Goal: Transaction & Acquisition: Purchase product/service

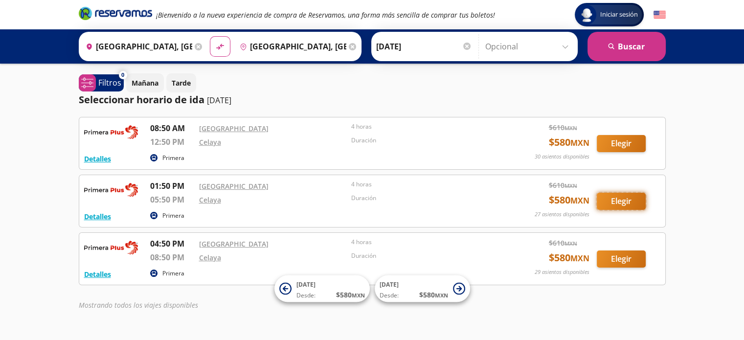
click at [624, 205] on button "Elegir" at bounding box center [620, 201] width 49 height 17
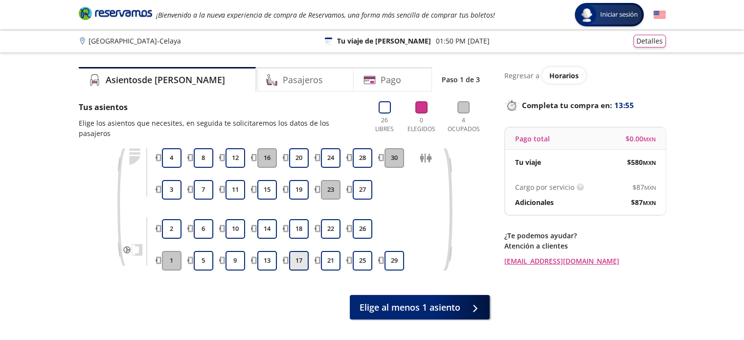
click at [297, 251] on button "17" at bounding box center [299, 261] width 20 height 20
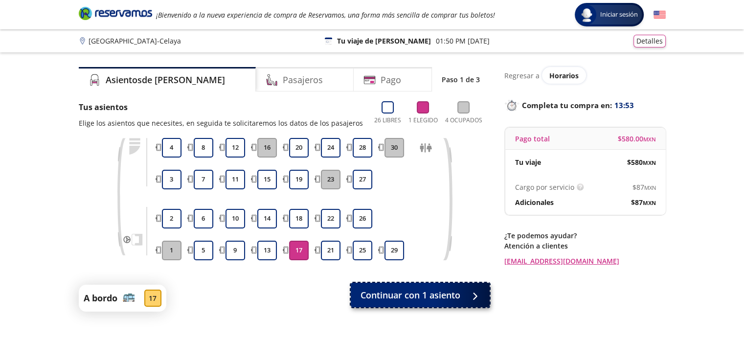
click at [401, 292] on span "Continuar con 1 asiento" at bounding box center [410, 294] width 100 height 13
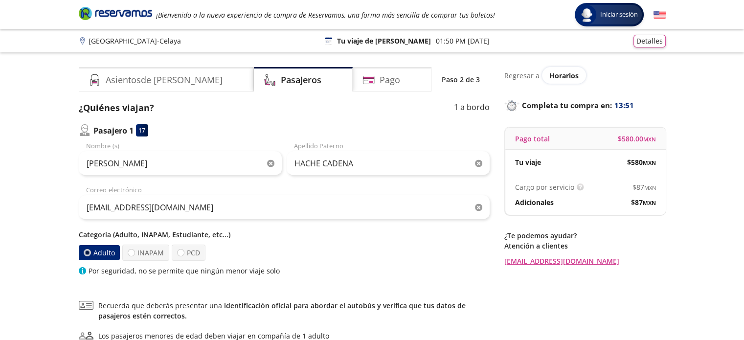
click at [272, 165] on icon "button" at bounding box center [270, 163] width 7 height 7
click at [478, 164] on icon "button" at bounding box center [478, 163] width 7 height 7
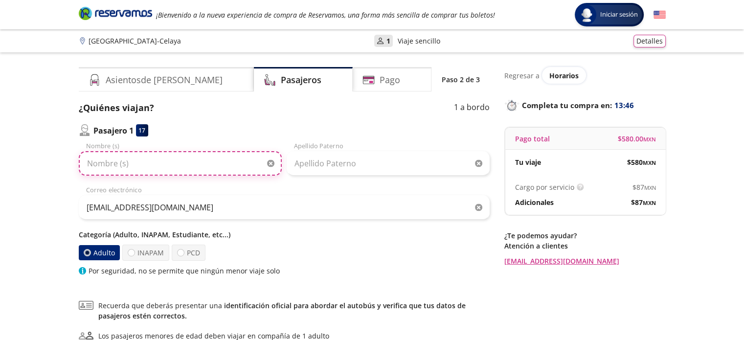
paste input "RAFAEL REYES SANCHEZ"
drag, startPoint x: 117, startPoint y: 162, endPoint x: 178, endPoint y: 166, distance: 61.2
click at [178, 166] on input "RAFAEL REYES SANCHEZ" at bounding box center [180, 163] width 203 height 24
type input "[PERSON_NAME]"
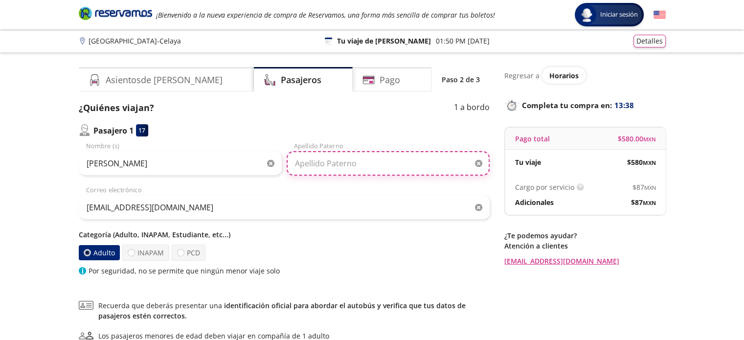
paste input "[PERSON_NAME]"
type input "[PERSON_NAME]"
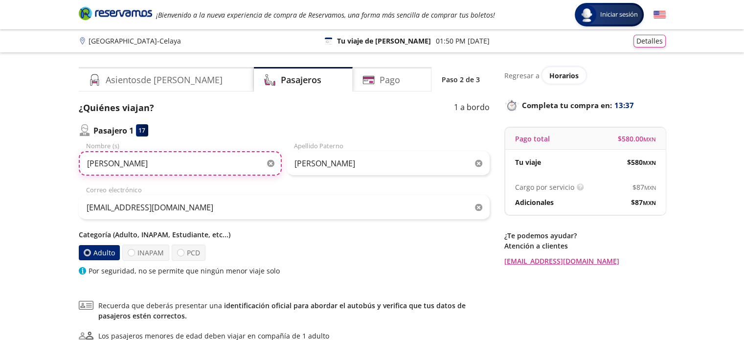
click at [186, 167] on input "[PERSON_NAME]" at bounding box center [180, 163] width 203 height 24
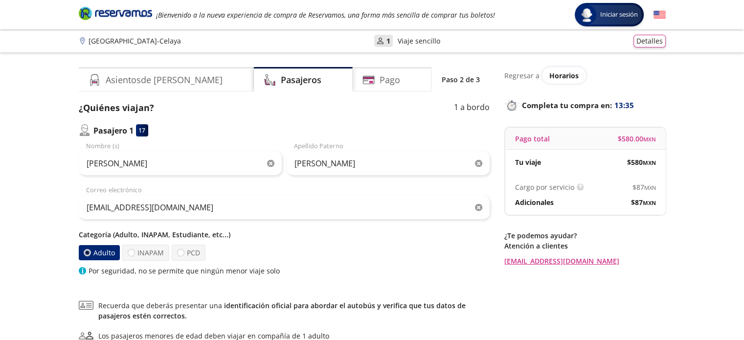
click at [252, 239] on div "Categoría (Adulto, INAPAM, Estudiante, etc...) Adulto INAPAM PCD Por seguridad,…" at bounding box center [284, 252] width 411 height 46
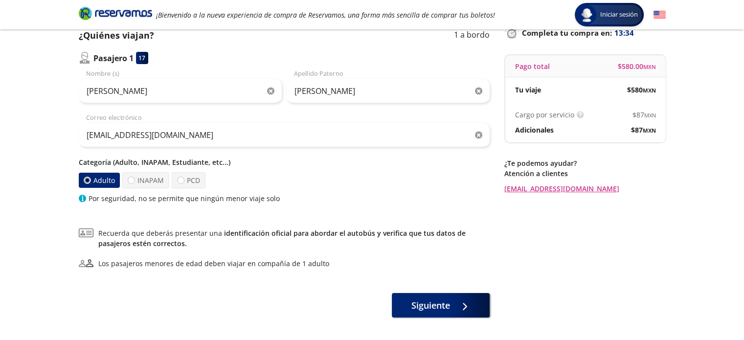
scroll to position [113, 0]
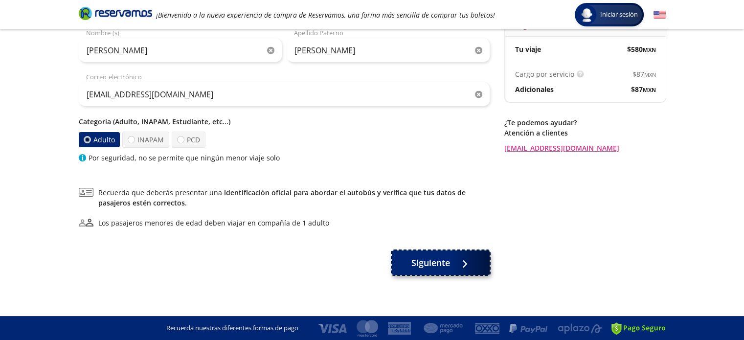
click at [430, 263] on span "Siguiente" at bounding box center [430, 262] width 39 height 13
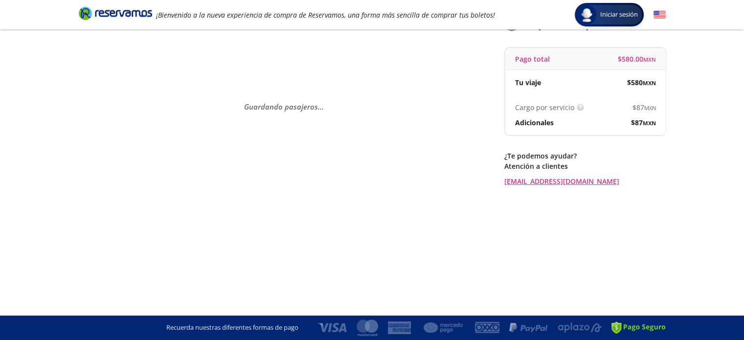
scroll to position [0, 0]
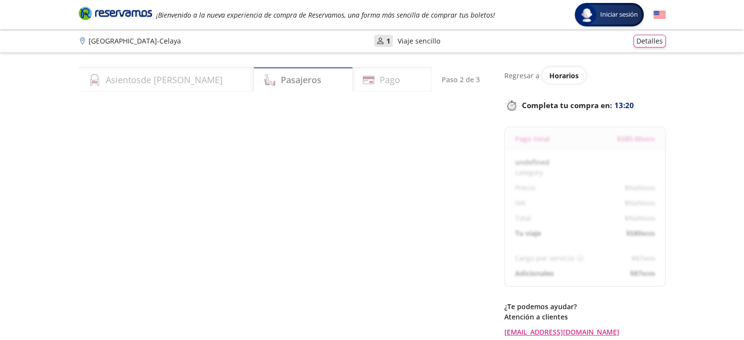
select select "MX"
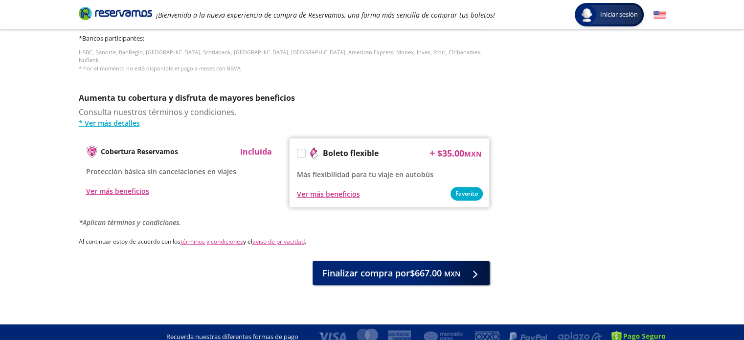
scroll to position [462, 0]
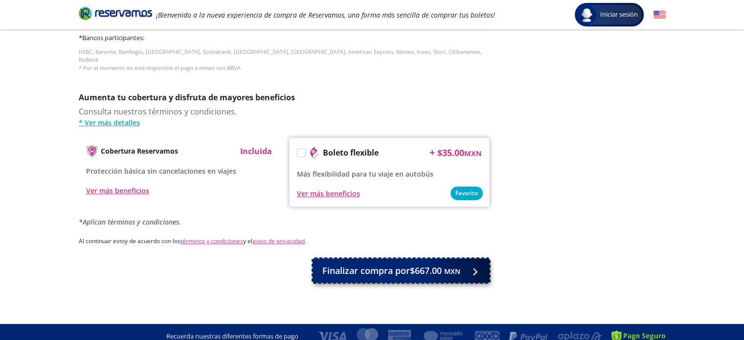
click at [401, 264] on span "Finalizar compra por $667.00 MXN" at bounding box center [391, 270] width 138 height 13
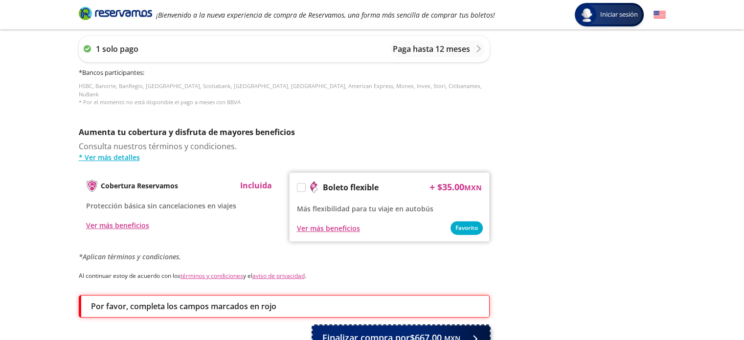
scroll to position [528, 0]
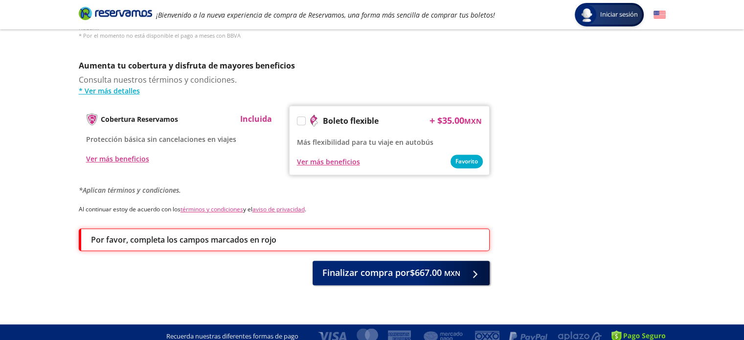
click at [108, 12] on icon "Brand Logo" at bounding box center [115, 13] width 73 height 15
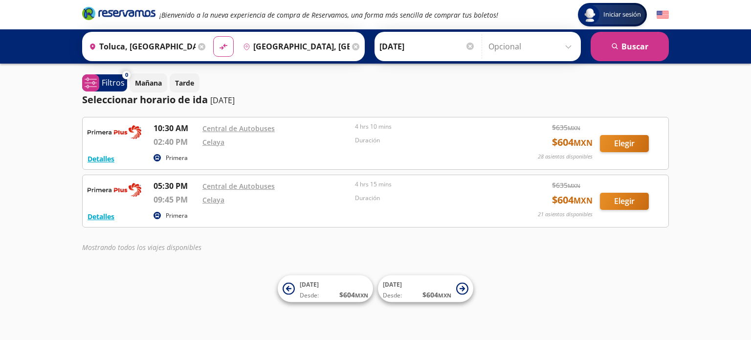
click at [352, 44] on icon at bounding box center [355, 46] width 7 height 7
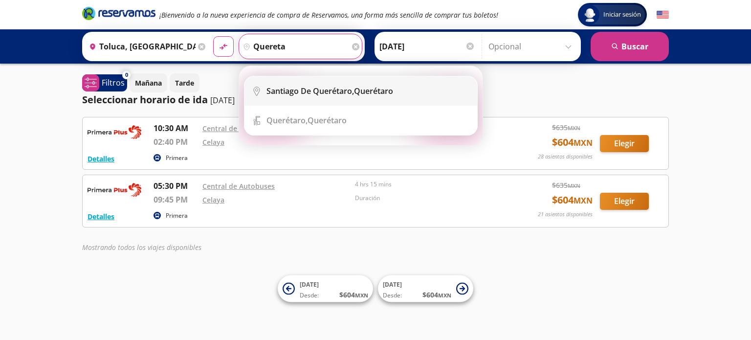
click at [393, 76] on li "City Icon [PERSON_NAME][GEOGRAPHIC_DATA], [GEOGRAPHIC_DATA]" at bounding box center [360, 90] width 233 height 29
type input "[PERSON_NAME] de Querétaro, [GEOGRAPHIC_DATA]"
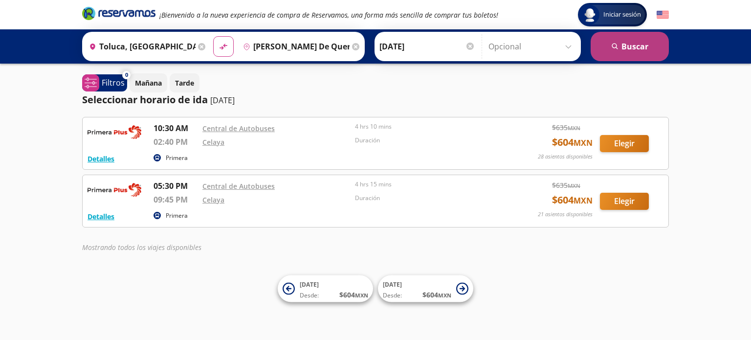
click at [634, 46] on button "search [GEOGRAPHIC_DATA]" at bounding box center [630, 46] width 78 height 29
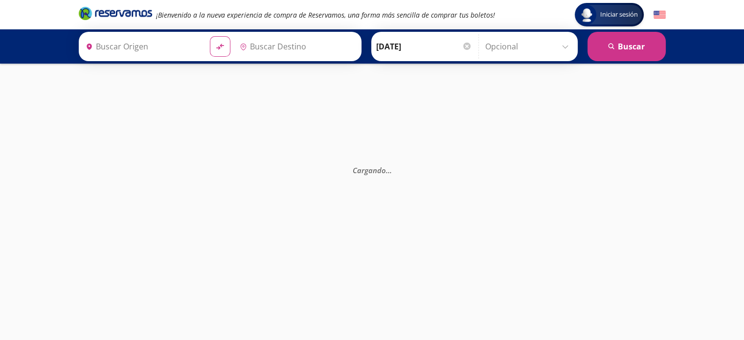
type input "[PERSON_NAME] de Querétaro, [GEOGRAPHIC_DATA]"
type input "Toluca, [GEOGRAPHIC_DATA]"
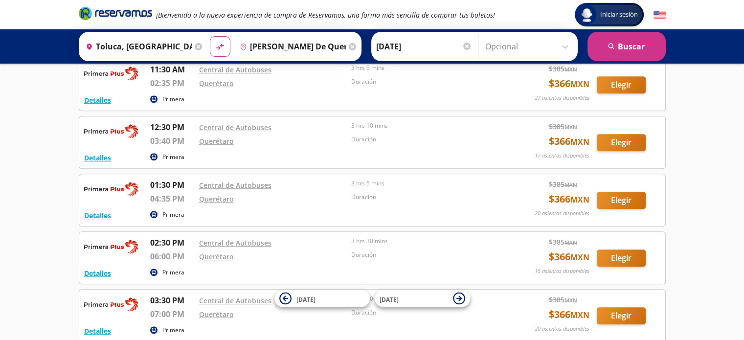
scroll to position [440, 0]
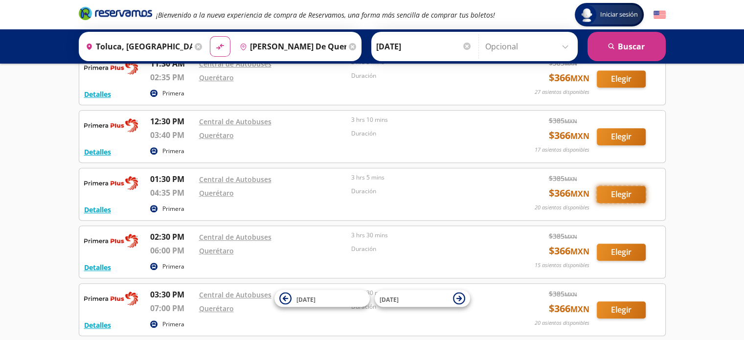
click at [616, 190] on button "Elegir" at bounding box center [620, 194] width 49 height 17
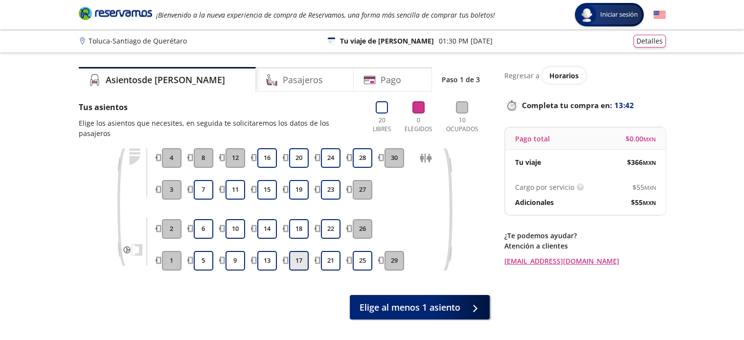
click at [299, 251] on button "17" at bounding box center [299, 261] width 20 height 20
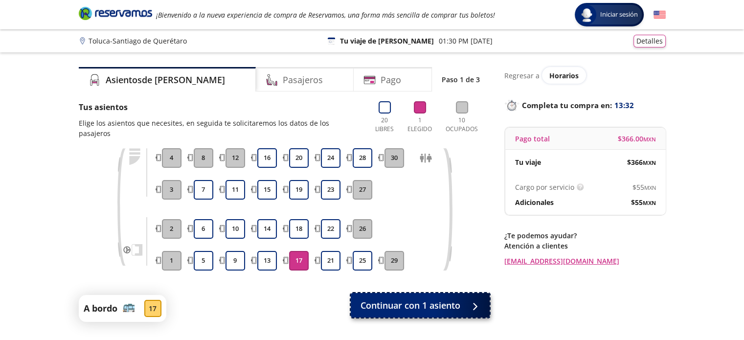
click at [436, 299] on span "Continuar con 1 asiento" at bounding box center [410, 305] width 100 height 13
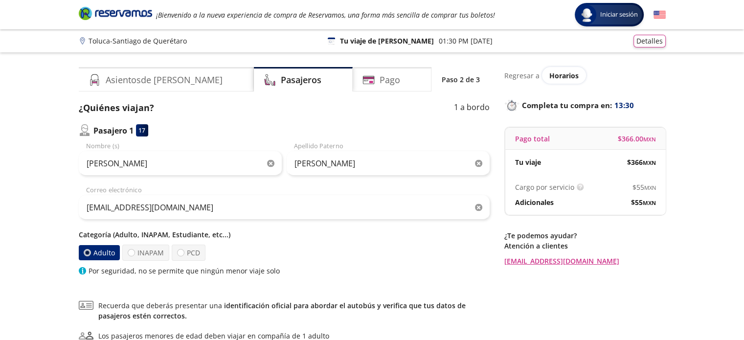
click at [269, 162] on icon "button" at bounding box center [270, 163] width 7 height 7
click at [480, 165] on icon "button" at bounding box center [478, 163] width 7 height 7
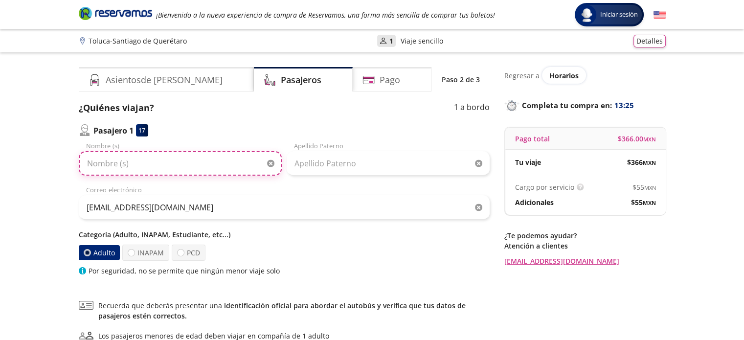
paste input "[PERSON_NAME]"
drag, startPoint x: 128, startPoint y: 166, endPoint x: 189, endPoint y: 171, distance: 60.8
click at [189, 171] on input "[PERSON_NAME]" at bounding box center [180, 163] width 203 height 24
type input "[PERSON_NAME]"
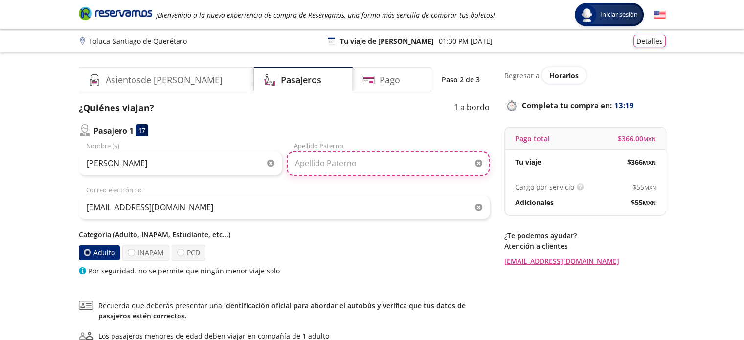
paste input "[PERSON_NAME]"
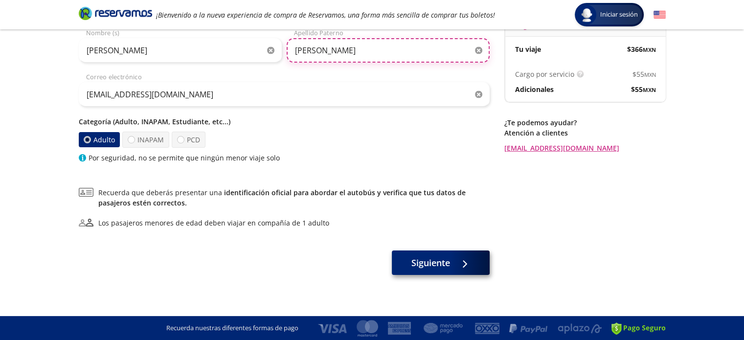
type input "[PERSON_NAME]"
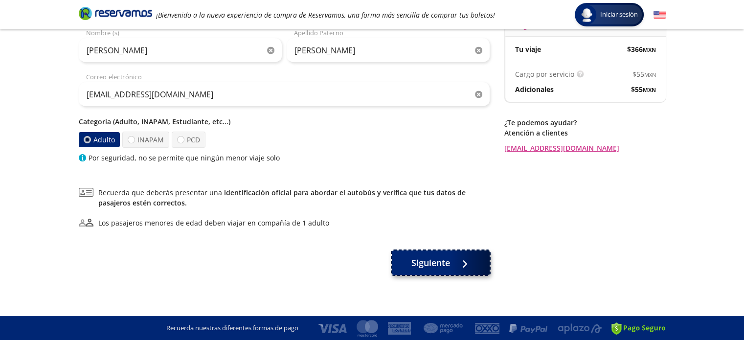
click at [412, 260] on span "Siguiente" at bounding box center [430, 262] width 39 height 13
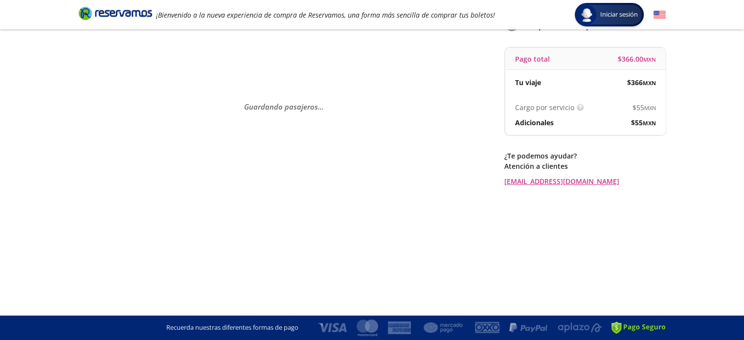
scroll to position [0, 0]
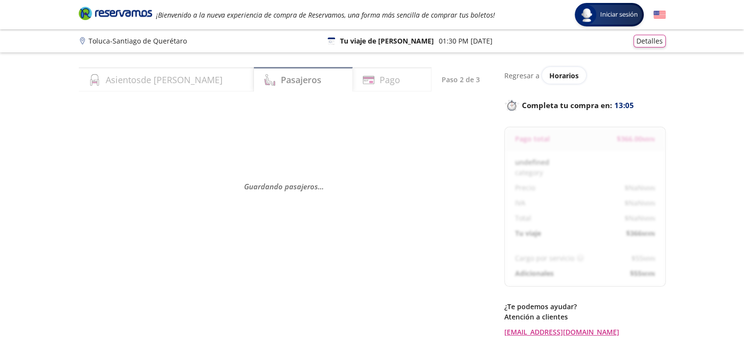
select select "MX"
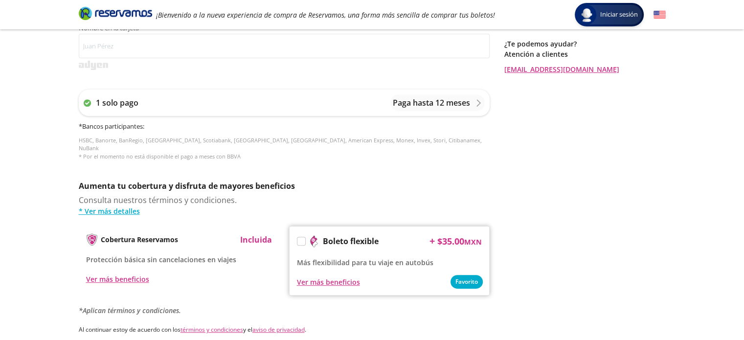
scroll to position [462, 0]
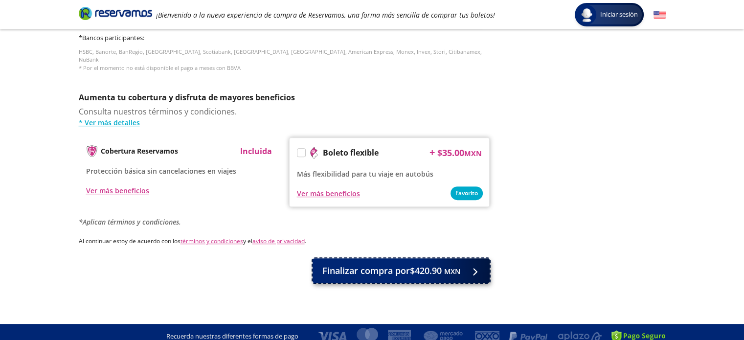
click at [411, 264] on span "Finalizar compra por $420.90 MXN" at bounding box center [391, 270] width 138 height 13
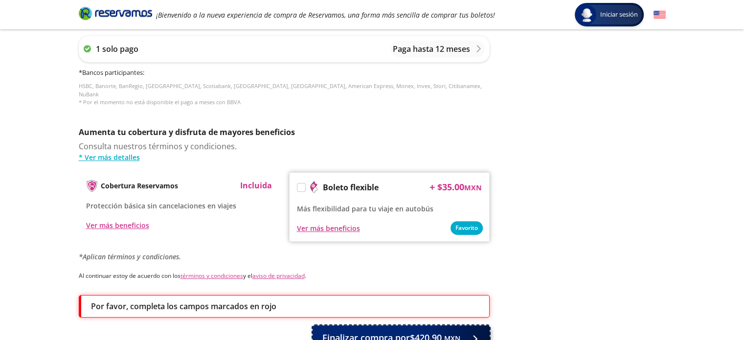
scroll to position [528, 0]
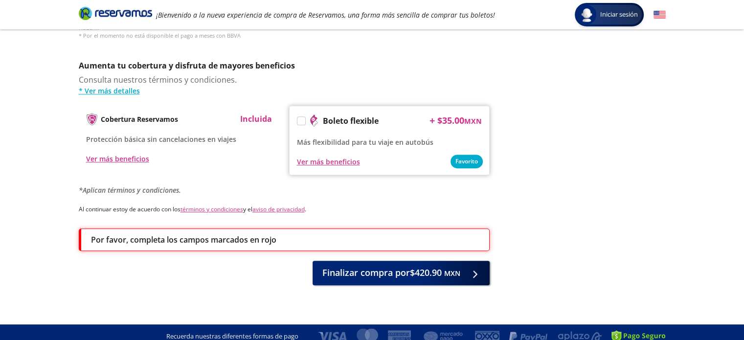
click at [109, 5] on div "¡Bienvenido a la nueva experiencia de compra de Reservamos, una forma más senci…" at bounding box center [372, 14] width 596 height 29
click at [115, 9] on icon "Brand Logo" at bounding box center [115, 13] width 73 height 15
click at [134, 16] on icon "Brand Logo" at bounding box center [115, 13] width 73 height 15
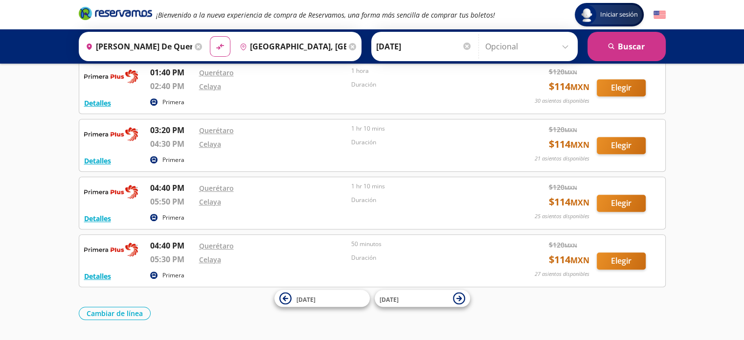
scroll to position [458, 0]
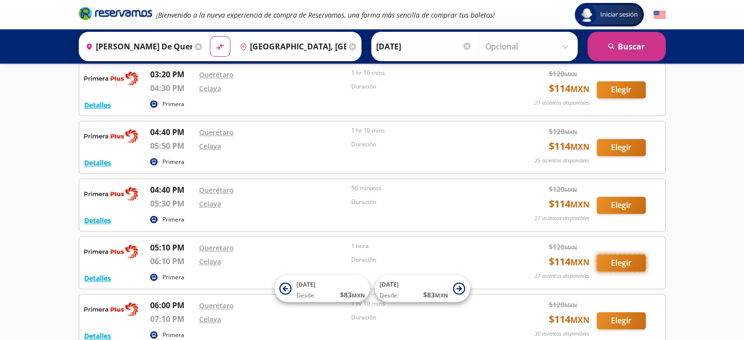
click at [616, 259] on button "Elegir" at bounding box center [620, 262] width 49 height 17
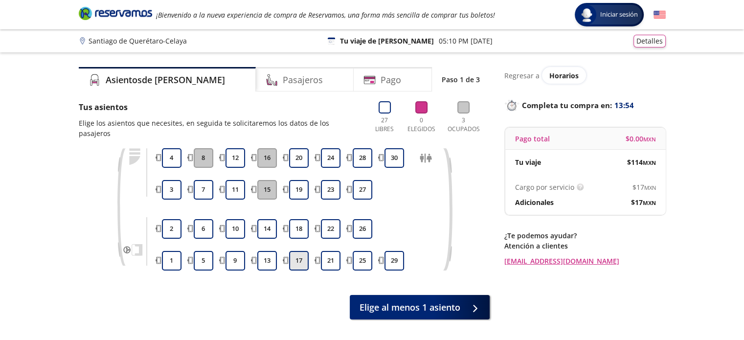
click at [301, 252] on button "17" at bounding box center [299, 261] width 20 height 20
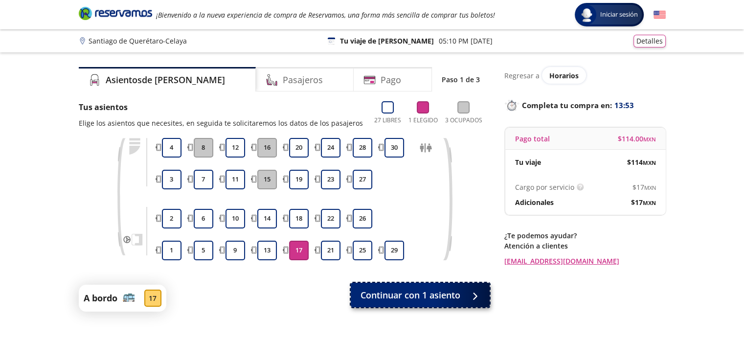
click at [383, 298] on span "Continuar con 1 asiento" at bounding box center [410, 294] width 100 height 13
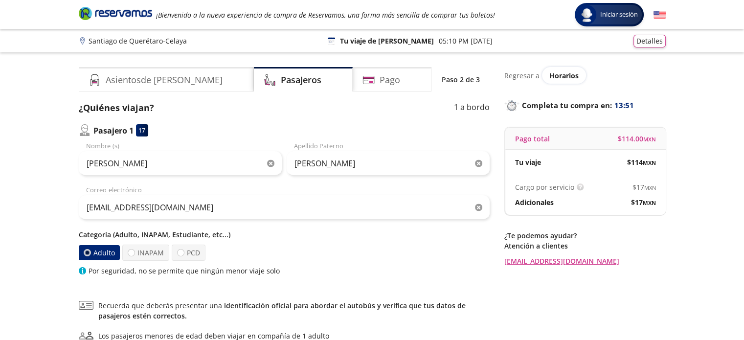
scroll to position [113, 0]
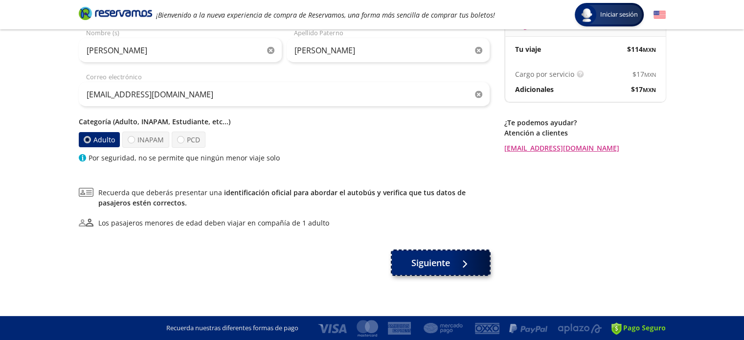
click at [424, 263] on span "Siguiente" at bounding box center [430, 262] width 39 height 13
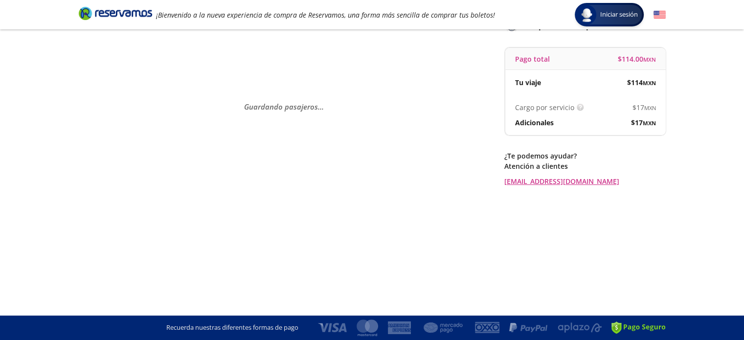
scroll to position [0, 0]
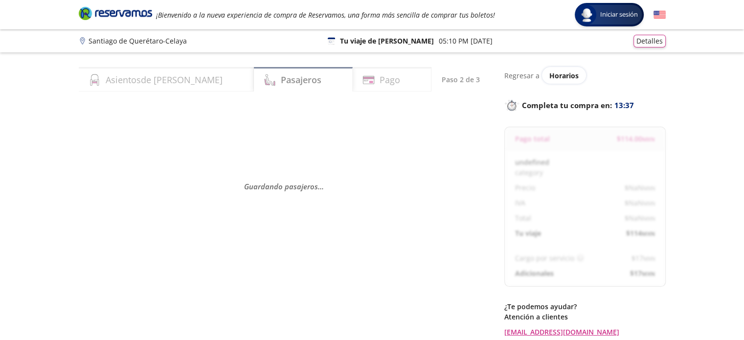
select select "MX"
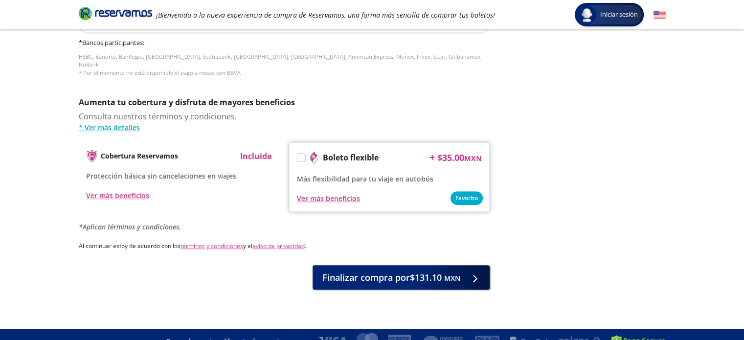
scroll to position [462, 0]
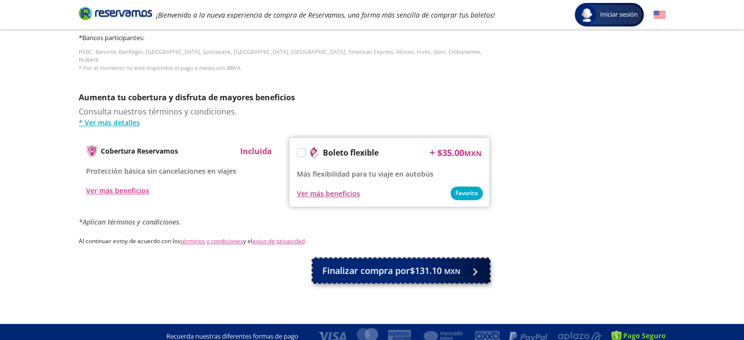
click at [370, 265] on span "Finalizar compra por $131.10 MXN" at bounding box center [391, 270] width 138 height 13
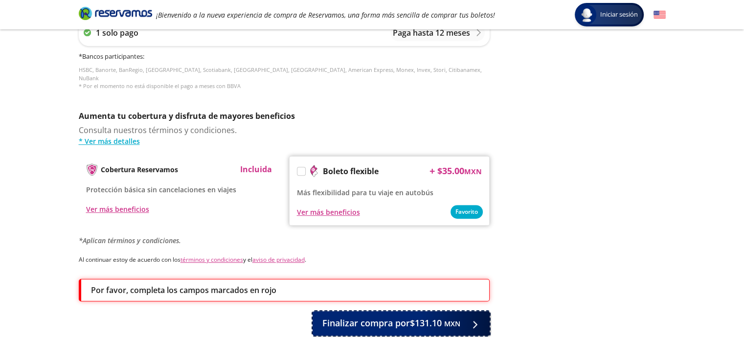
scroll to position [528, 0]
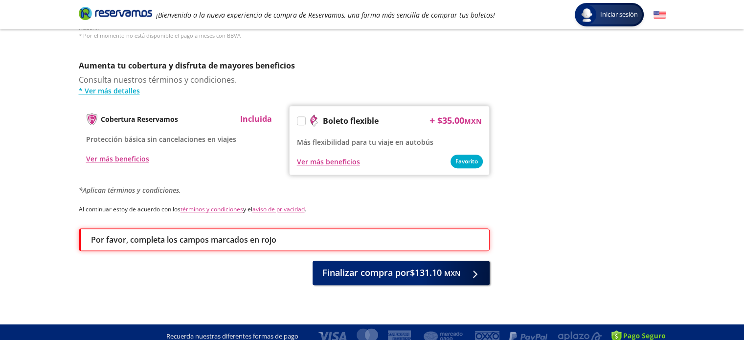
click at [102, 15] on icon "Brand Logo" at bounding box center [115, 13] width 73 height 15
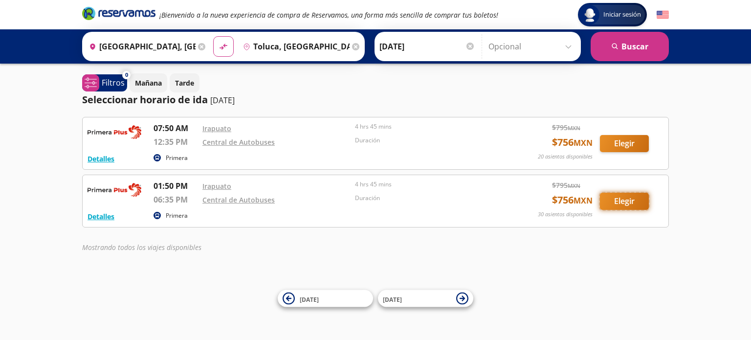
click at [620, 203] on button "Elegir" at bounding box center [624, 201] width 49 height 17
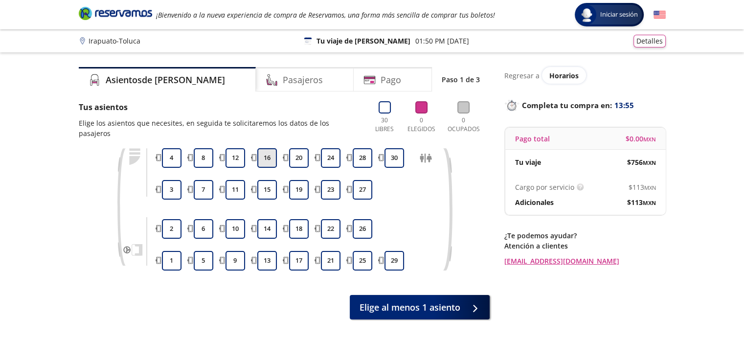
click at [270, 148] on button "16" at bounding box center [267, 158] width 20 height 20
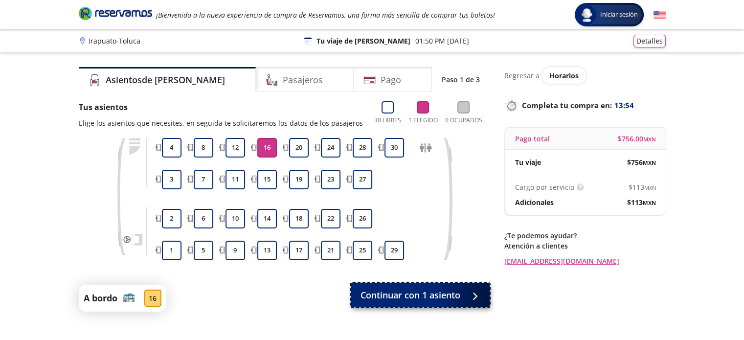
click at [399, 292] on span "Continuar con 1 asiento" at bounding box center [410, 294] width 100 height 13
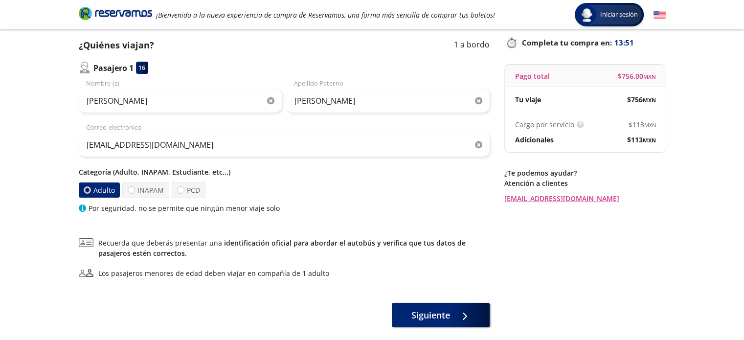
scroll to position [113, 0]
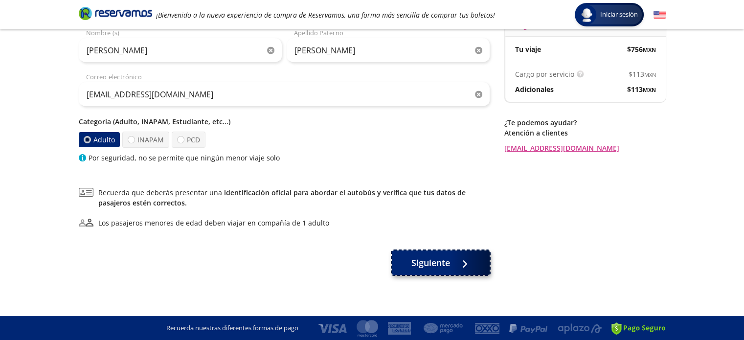
click at [413, 257] on span "Siguiente" at bounding box center [430, 262] width 39 height 13
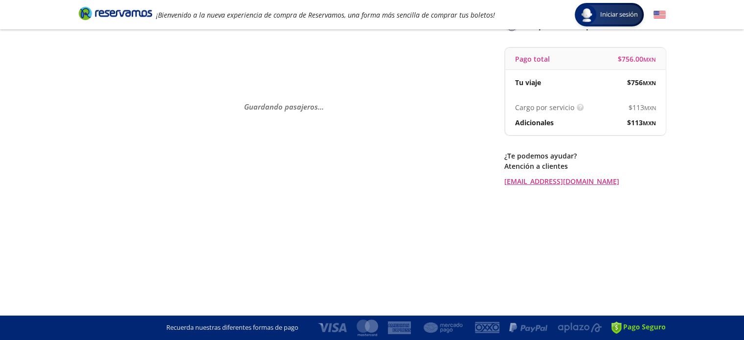
scroll to position [0, 0]
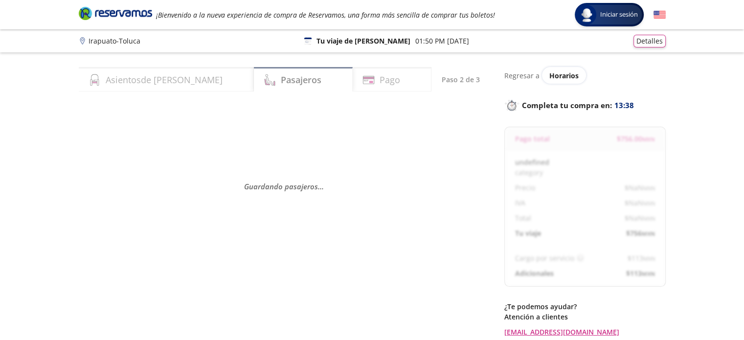
select select "MX"
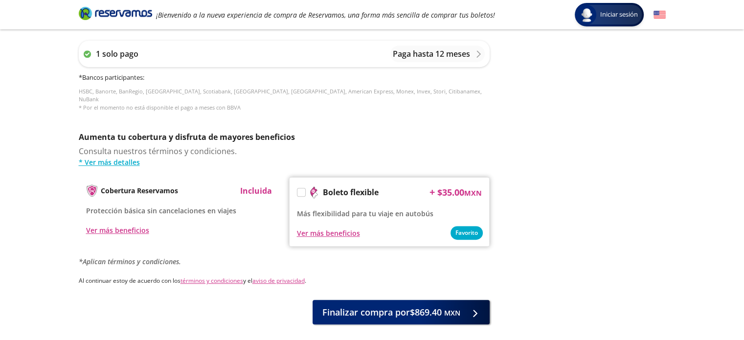
scroll to position [462, 0]
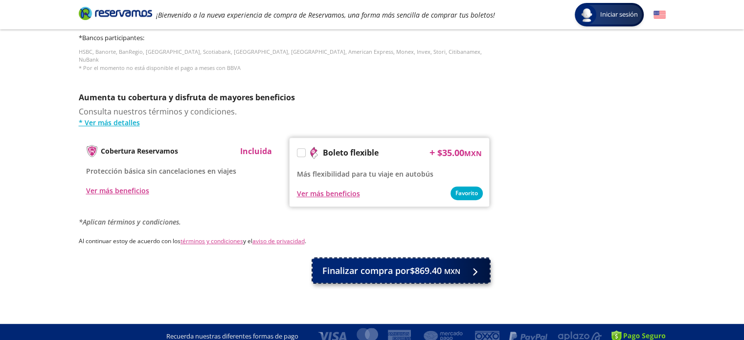
click at [378, 264] on span "Finalizar compra por $869.40 MXN" at bounding box center [391, 270] width 138 height 13
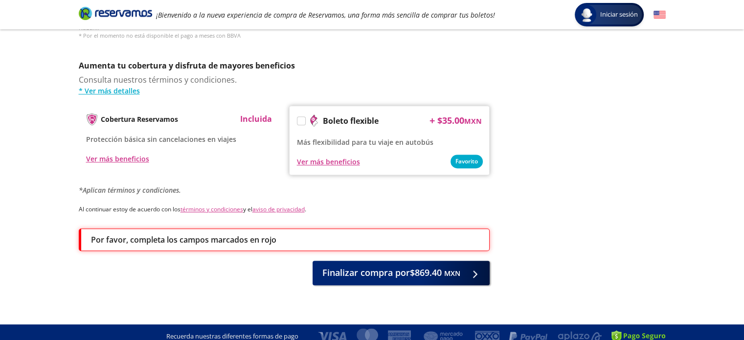
click at [129, 18] on icon "Brand Logo" at bounding box center [115, 13] width 73 height 15
